Goal: Information Seeking & Learning: Learn about a topic

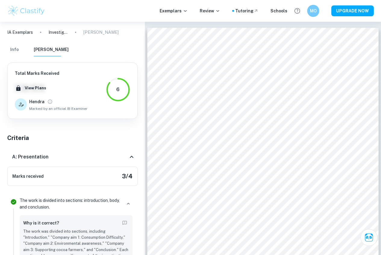
click at [22, 31] on p "IA Exemplars" at bounding box center [20, 32] width 26 height 7
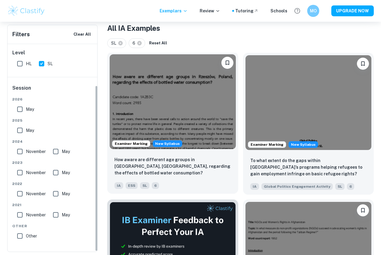
scroll to position [121, 0]
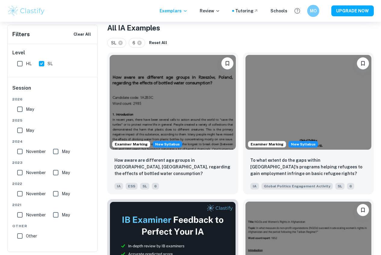
click at [16, 128] on input "May" at bounding box center [20, 130] width 12 height 12
checkbox input "true"
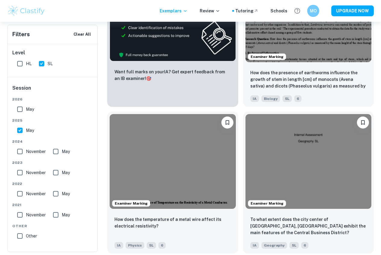
scroll to position [392, 0]
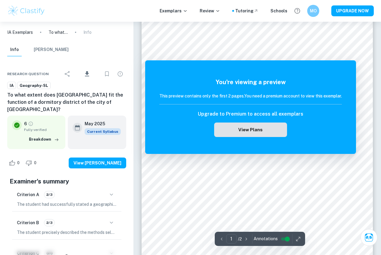
scroll to position [90, 0]
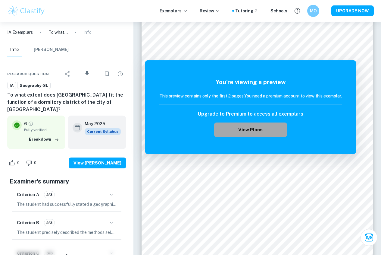
click at [274, 135] on button "View Plans" at bounding box center [250, 129] width 73 height 14
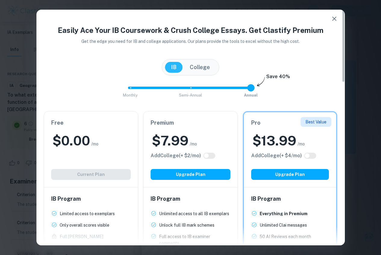
click at [338, 19] on button "button" at bounding box center [335, 19] width 12 height 12
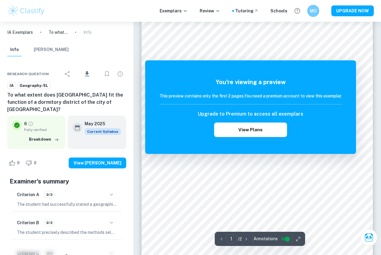
scroll to position [60, 0]
